Goal: Task Accomplishment & Management: Complete application form

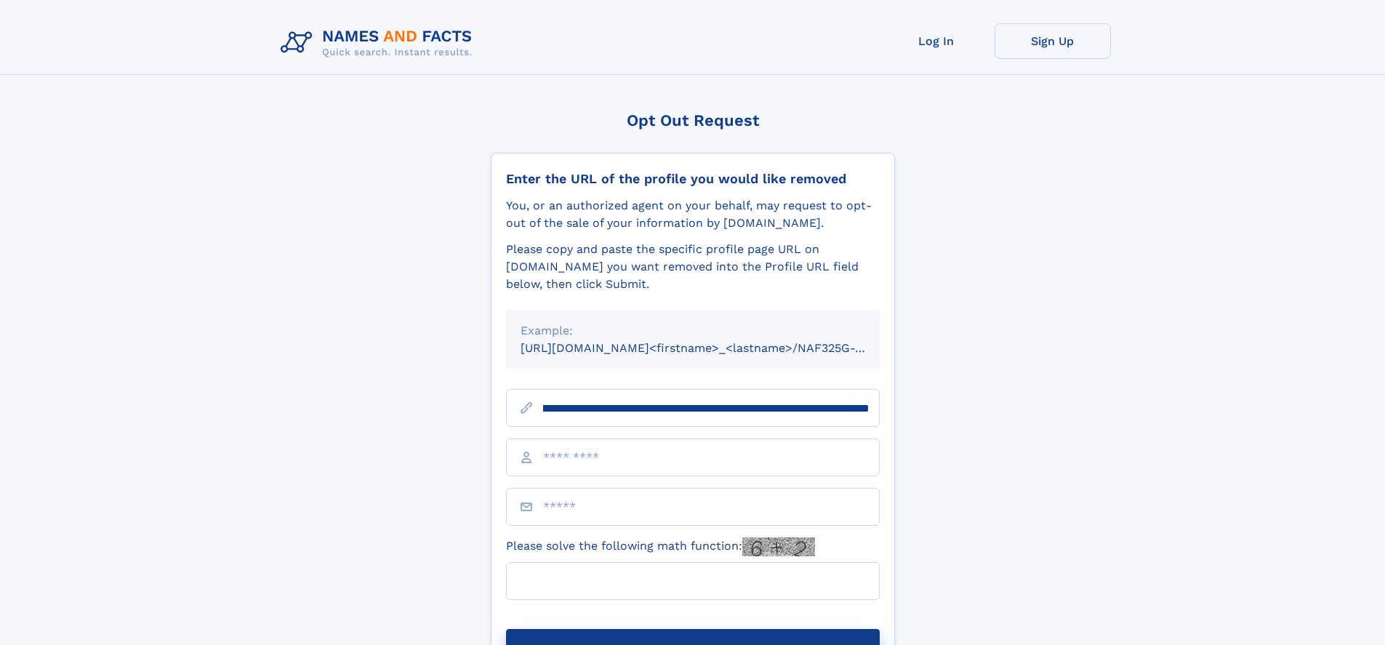
scroll to position [0, 180]
type input "**********"
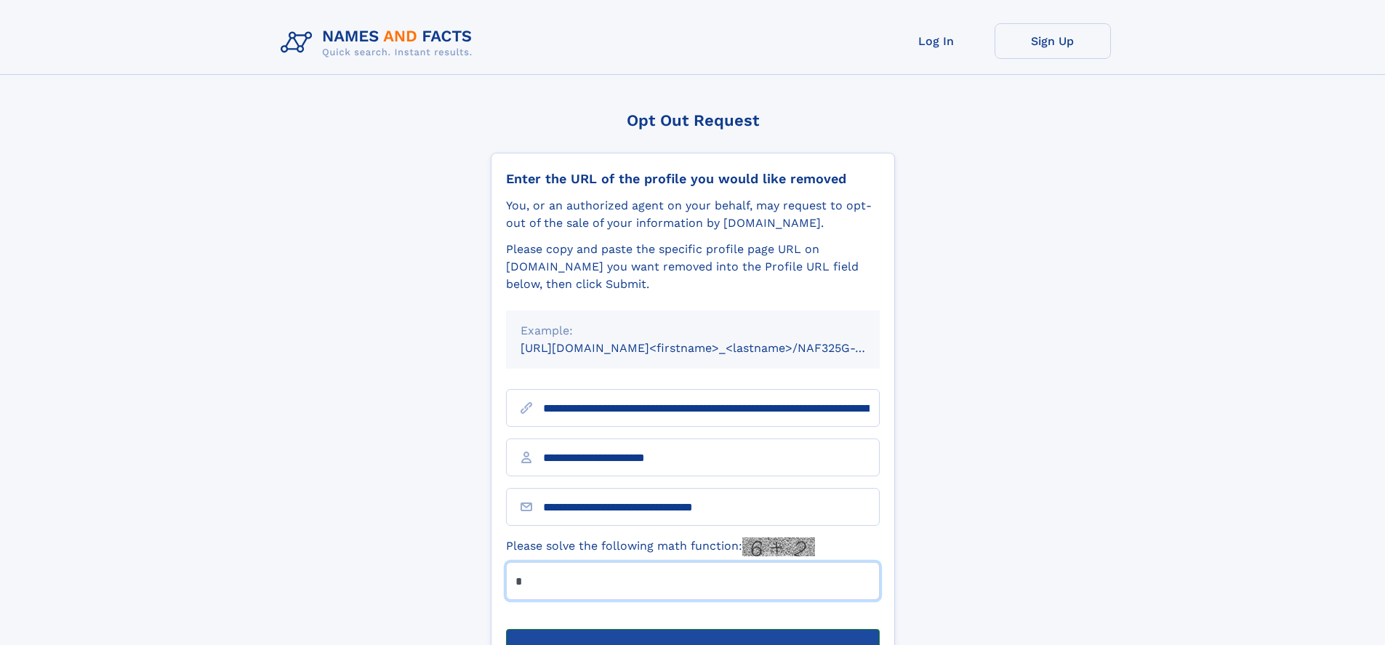
type input "*"
click at [692, 629] on button "Submit Opt Out Request" at bounding box center [693, 652] width 374 height 47
